Goal: Communication & Community: Participate in discussion

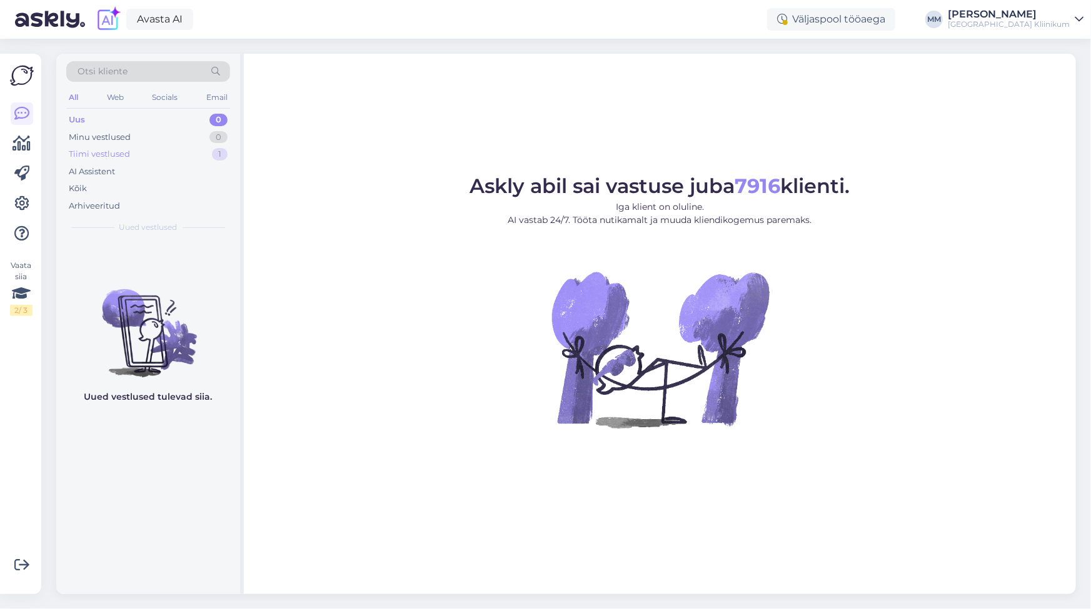
click at [102, 149] on div "Tiimi vestlused" at bounding box center [99, 154] width 61 height 13
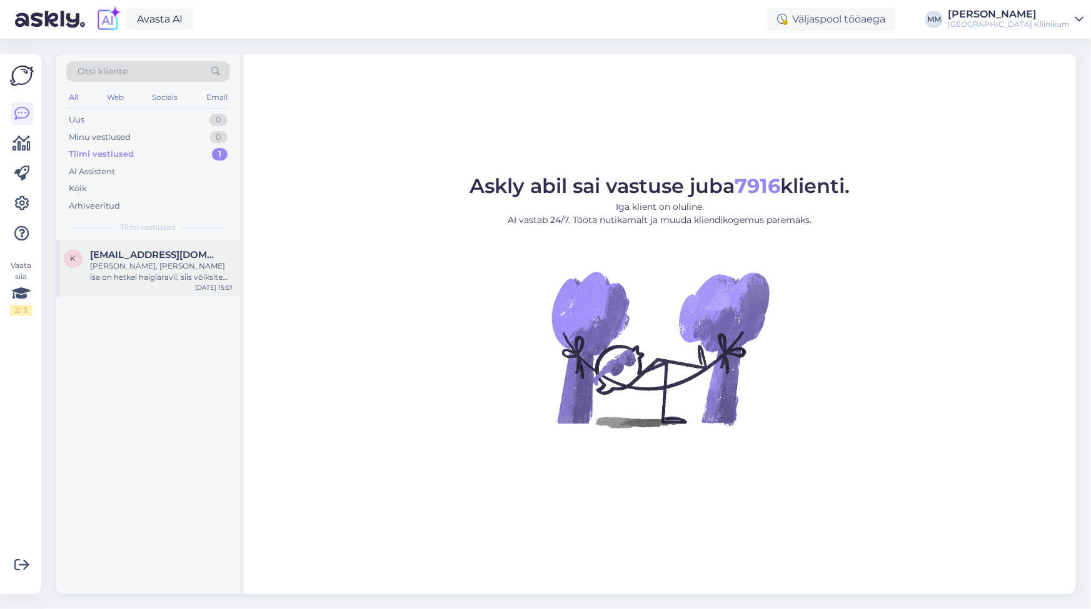
click at [121, 274] on div "[PERSON_NAME], [PERSON_NAME] isa on hetkel haiglaravil, siis võiksite selle uur…" at bounding box center [161, 272] width 143 height 23
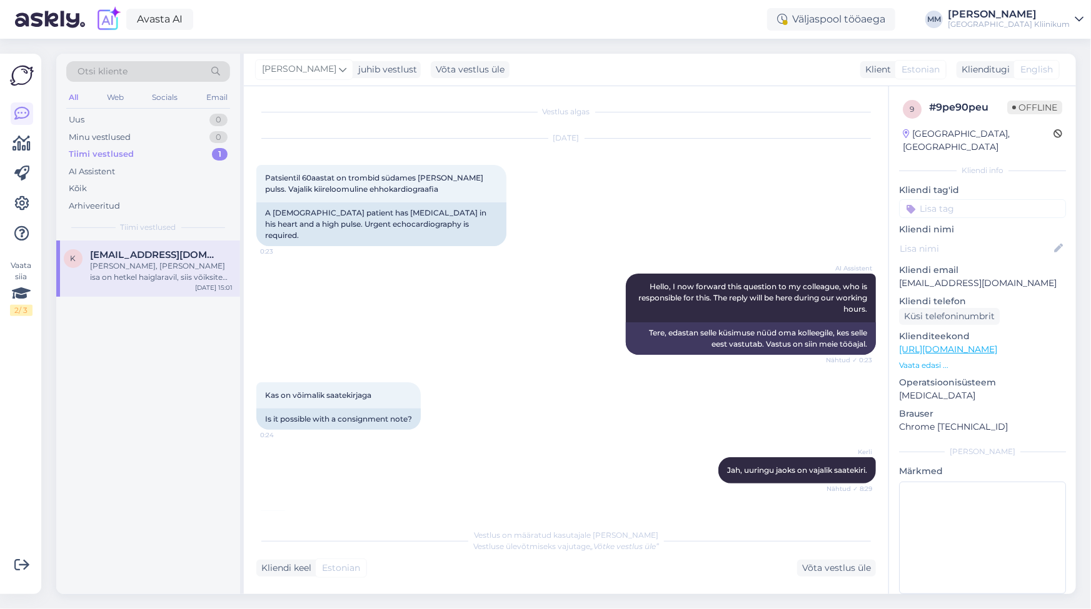
scroll to position [1198, 0]
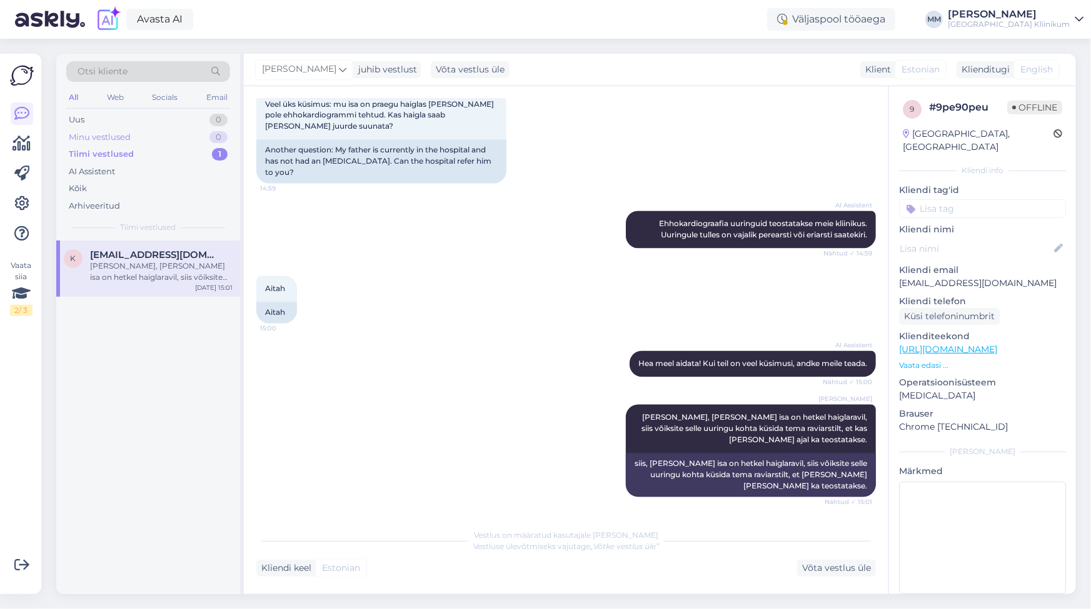
click at [79, 129] on div "Minu vestlused 0" at bounding box center [148, 138] width 164 height 18
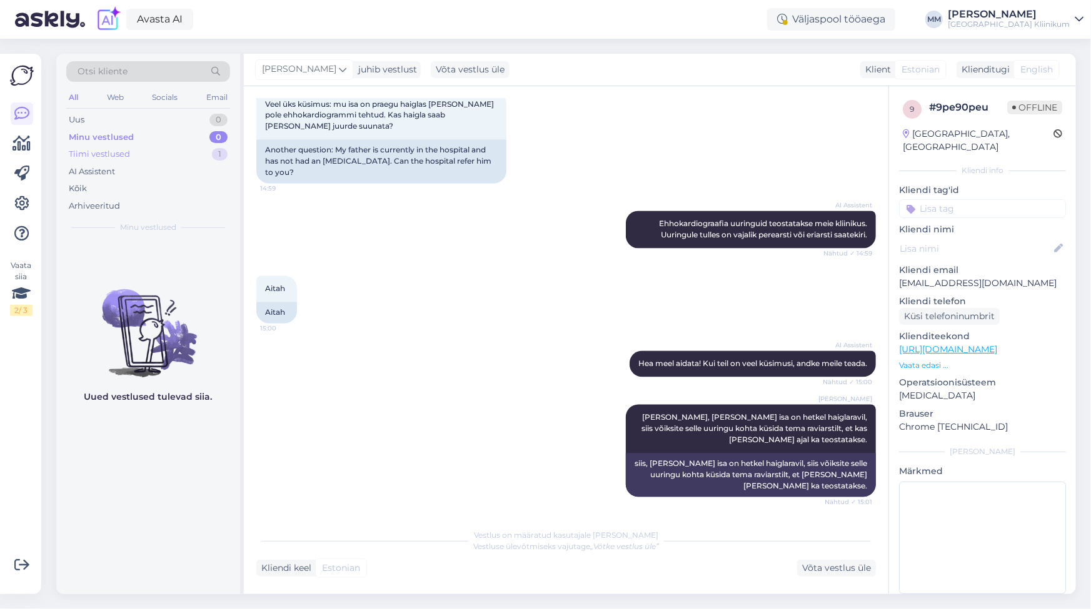
click at [90, 154] on div "Tiimi vestlused" at bounding box center [99, 154] width 61 height 13
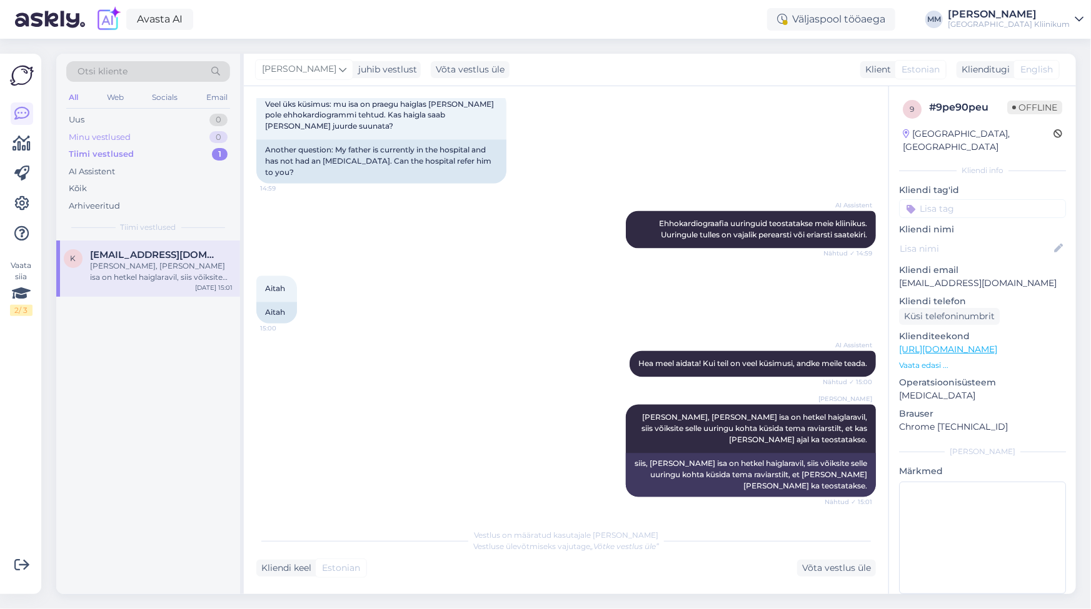
click at [91, 135] on div "Minu vestlused" at bounding box center [100, 137] width 62 height 13
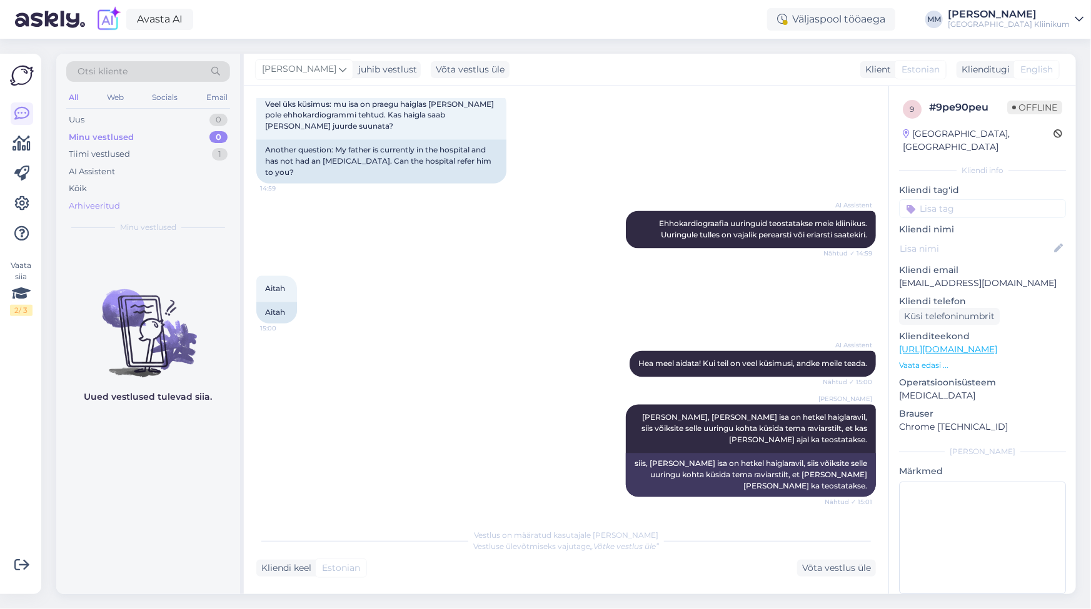
click at [87, 202] on div "Arhiveeritud" at bounding box center [94, 206] width 51 height 13
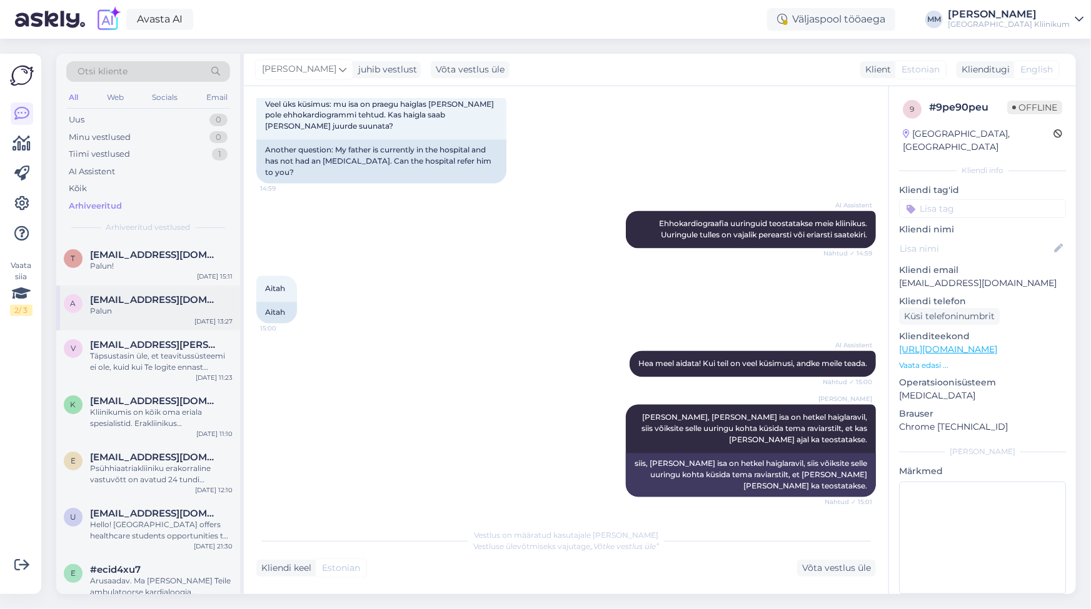
click at [110, 304] on span "[EMAIL_ADDRESS][DOMAIN_NAME]" at bounding box center [155, 299] width 130 height 11
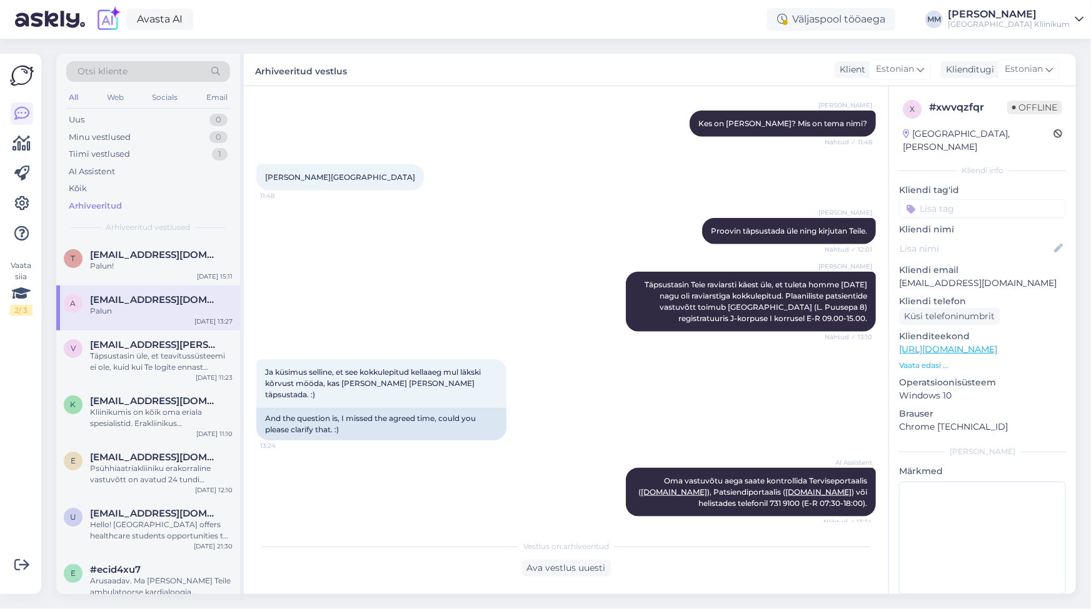
scroll to position [568, 0]
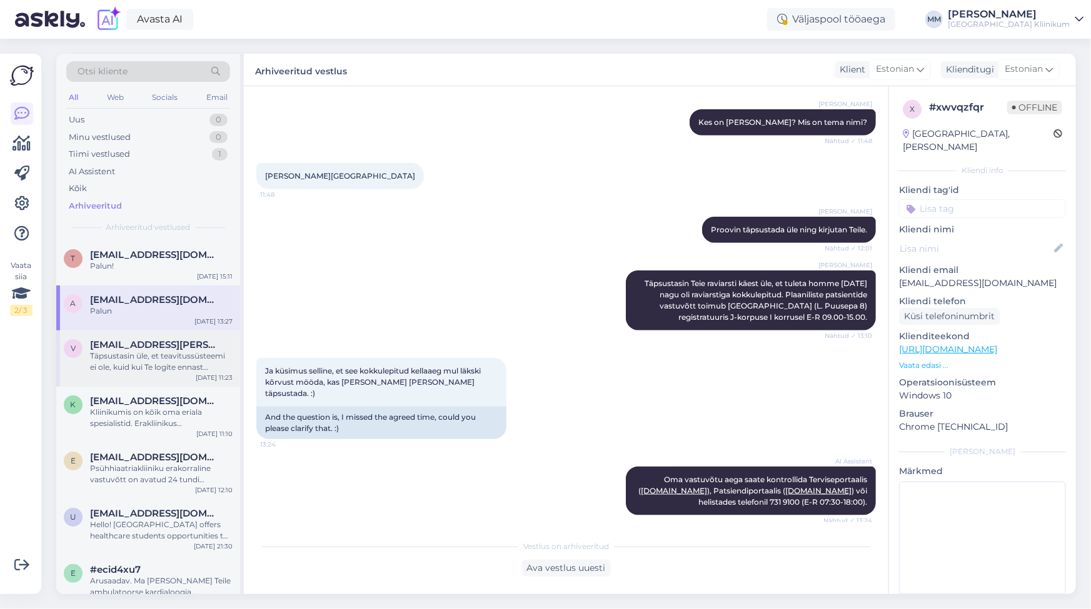
click at [119, 359] on div "Täpsustasin üle, et teavitussüsteemi ei ole, kuid kui Te logite ennast edoonori…" at bounding box center [161, 362] width 143 height 23
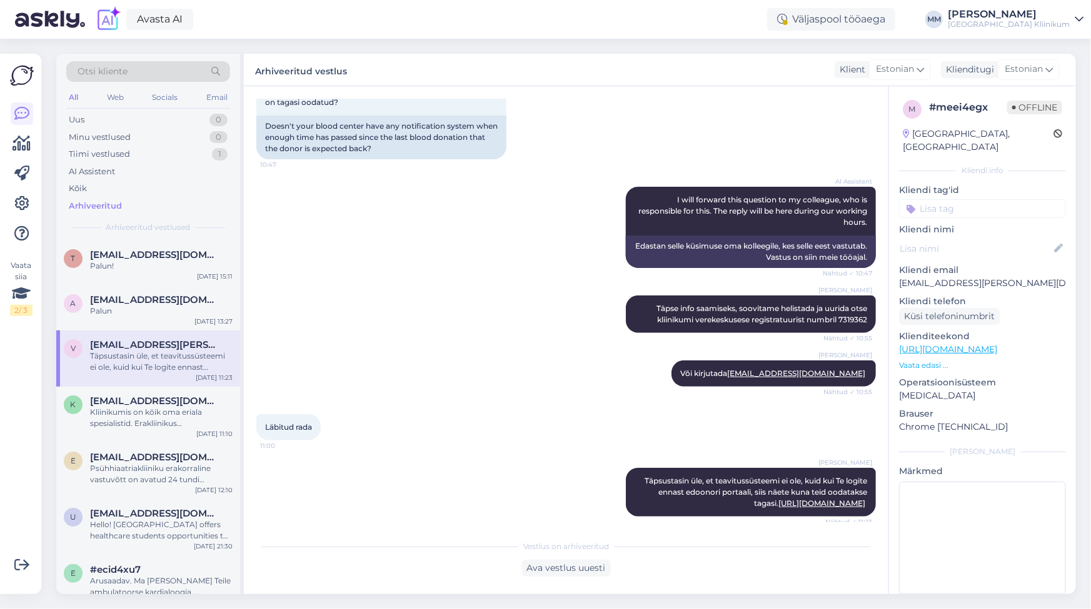
scroll to position [234, 0]
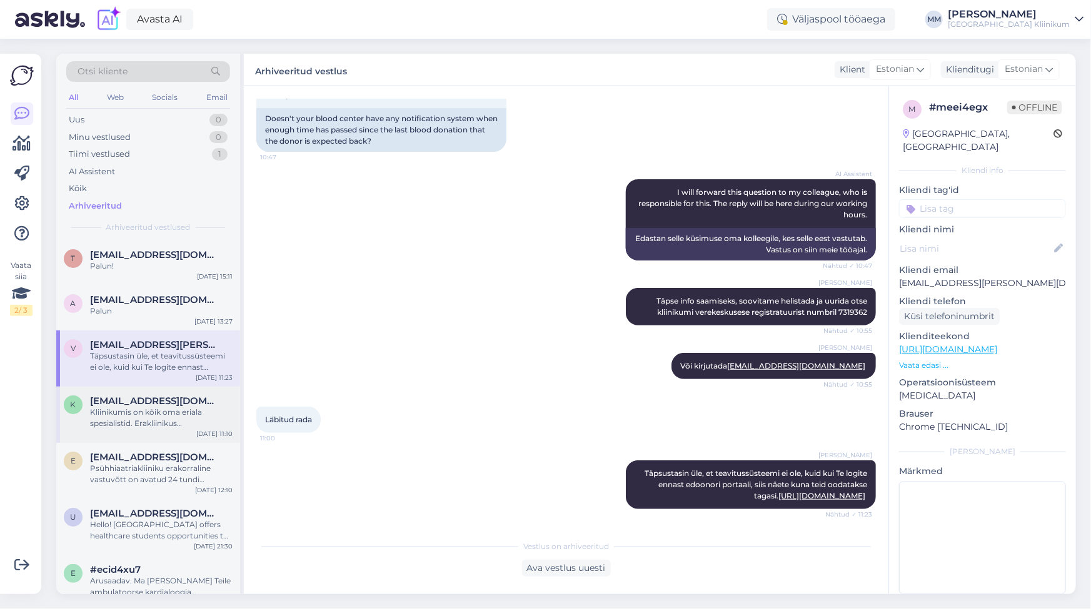
click at [96, 418] on div "Kliinikumis on kõik oma eriala spesialistid. Erakliinikus [PERSON_NAME] lihtsal…" at bounding box center [161, 418] width 143 height 23
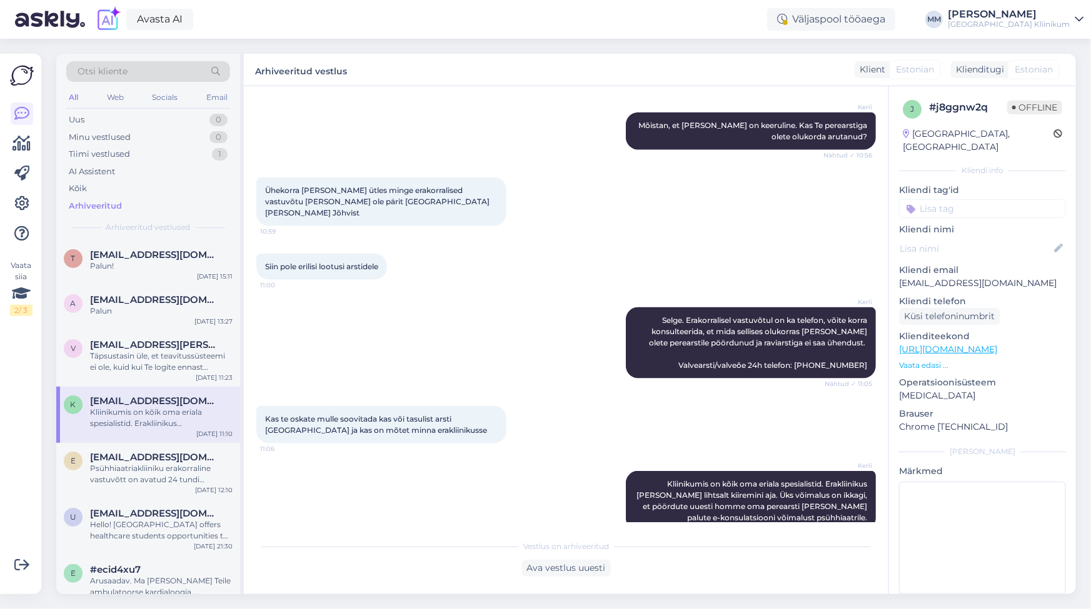
scroll to position [783, 0]
